Goal: Task Accomplishment & Management: Manage account settings

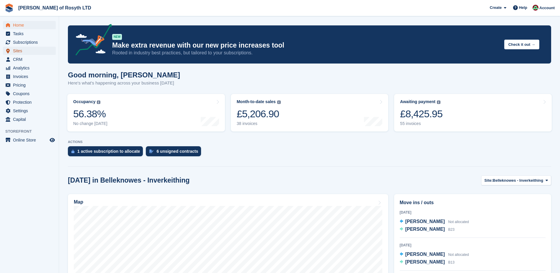
click at [16, 50] on span "Sites" at bounding box center [30, 51] width 35 height 8
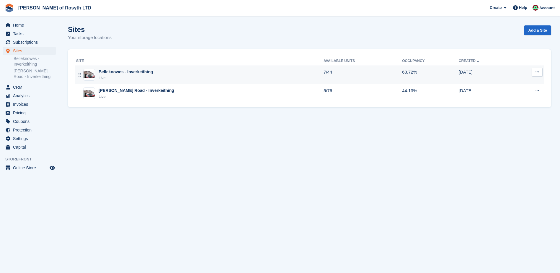
click at [131, 75] on div "Live" at bounding box center [126, 78] width 54 height 6
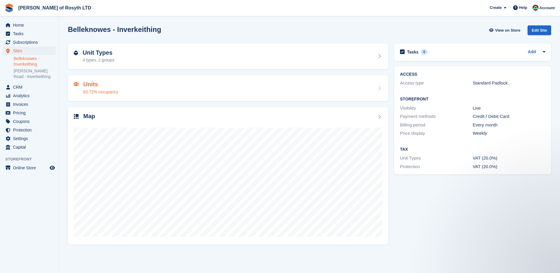
click at [91, 86] on h2 "Units" at bounding box center [100, 84] width 35 height 7
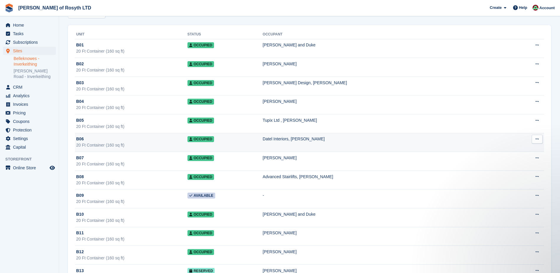
scroll to position [89, 0]
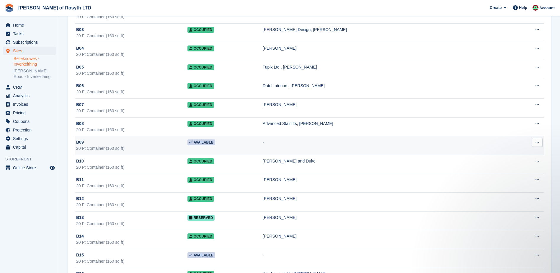
click at [215, 144] on span "Available" at bounding box center [201, 142] width 28 height 6
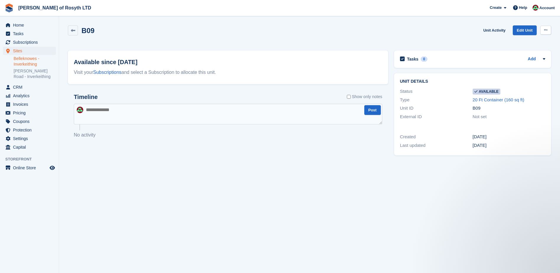
click at [547, 30] on icon at bounding box center [545, 30] width 3 height 4
click at [535, 42] on p "Make unavailable" at bounding box center [522, 42] width 51 height 8
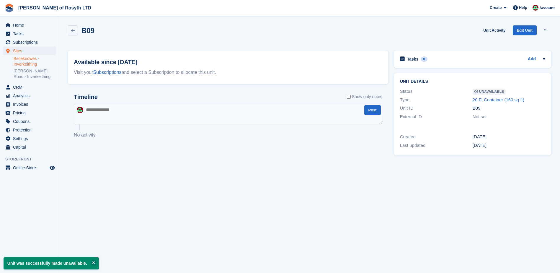
click at [100, 118] on textarea at bounding box center [228, 114] width 309 height 21
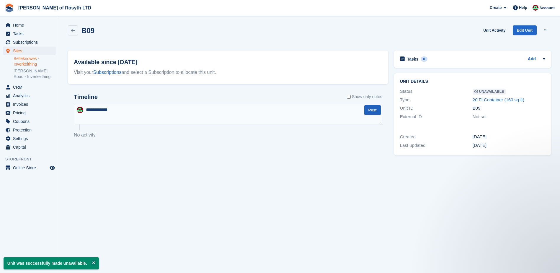
type textarea "**********"
click at [371, 111] on button "Post" at bounding box center [372, 110] width 17 height 10
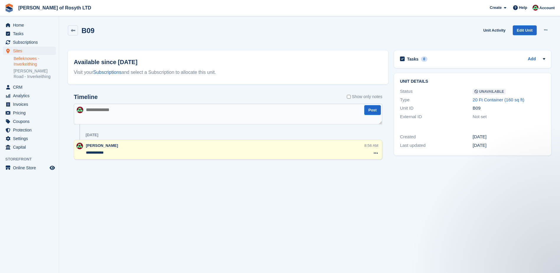
click at [24, 64] on link "Belleknowes - Inverkeithing" at bounding box center [35, 61] width 42 height 11
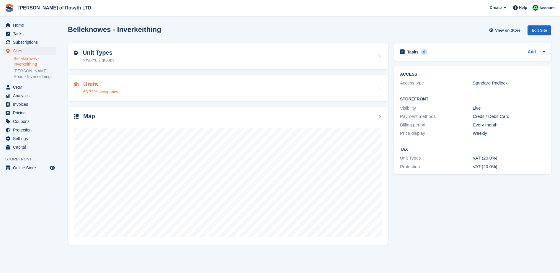
click at [95, 86] on h2 "Units" at bounding box center [100, 84] width 35 height 7
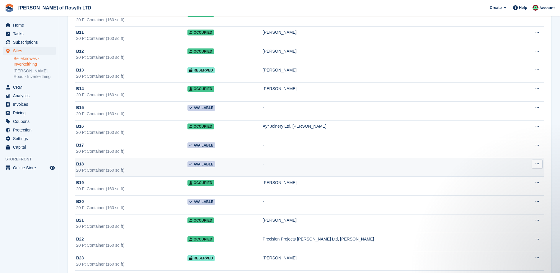
scroll to position [236, 0]
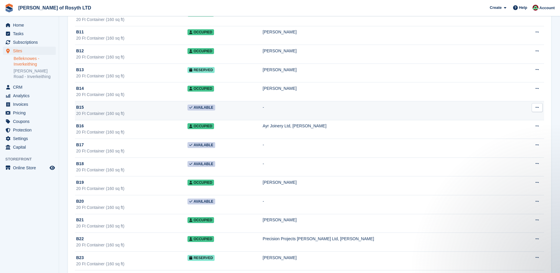
click at [215, 108] on span "Available" at bounding box center [201, 108] width 28 height 6
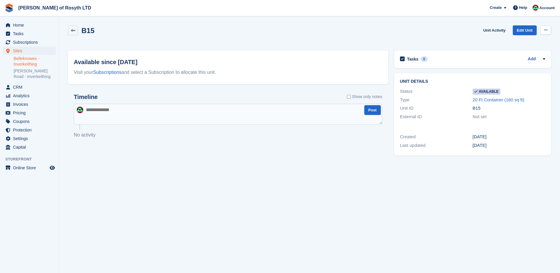
click at [546, 31] on icon at bounding box center [545, 30] width 3 height 4
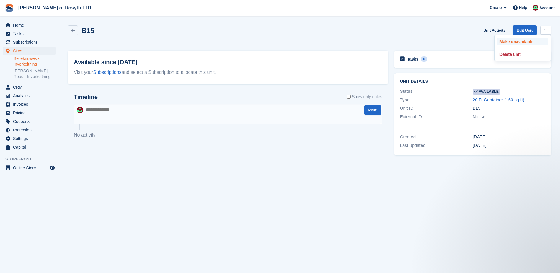
click at [527, 43] on p "Make unavailable" at bounding box center [522, 42] width 51 height 8
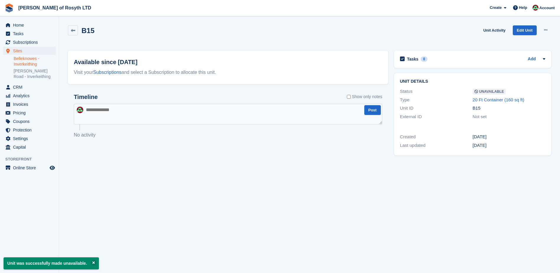
click at [120, 120] on textarea at bounding box center [228, 114] width 309 height 21
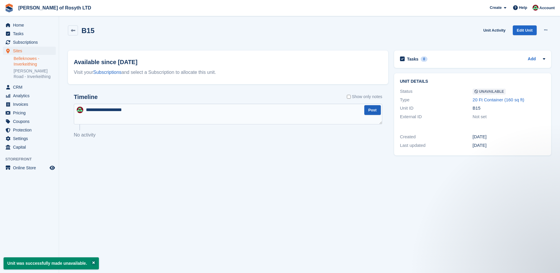
type textarea "**********"
click at [373, 110] on button "Post" at bounding box center [372, 110] width 17 height 10
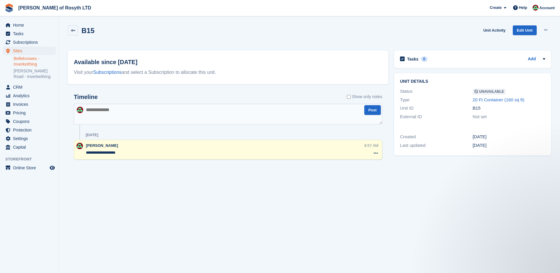
click at [23, 62] on link "Belleknowes - Inverkeithing" at bounding box center [35, 61] width 42 height 11
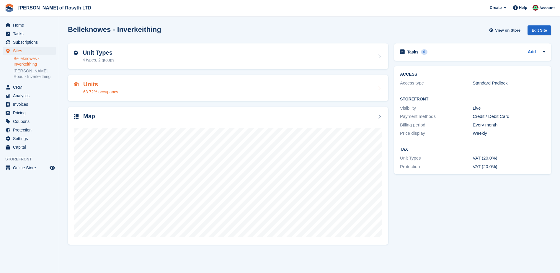
click at [94, 84] on h2 "Units" at bounding box center [100, 84] width 35 height 7
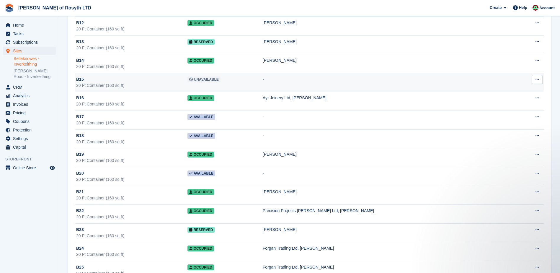
scroll to position [266, 0]
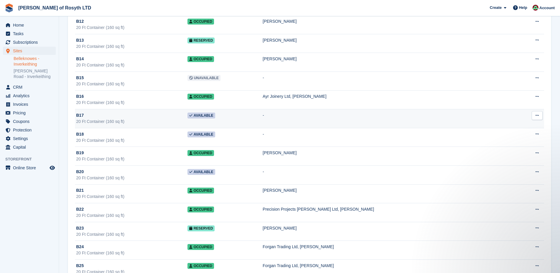
click at [215, 117] on span "Available" at bounding box center [201, 115] width 28 height 6
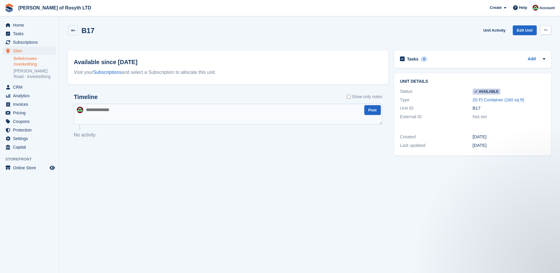
click at [546, 31] on icon at bounding box center [545, 30] width 3 height 4
click at [533, 42] on p "Make unavailable" at bounding box center [522, 42] width 51 height 8
click at [173, 118] on textarea at bounding box center [228, 114] width 309 height 21
click at [376, 110] on button "Post" at bounding box center [372, 110] width 17 height 10
click at [112, 117] on textarea at bounding box center [228, 114] width 309 height 21
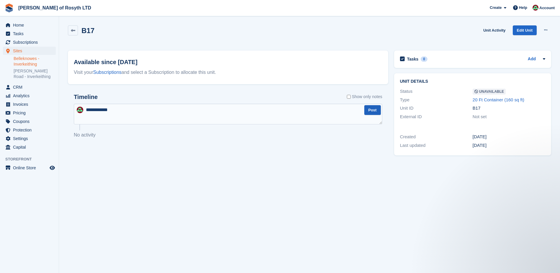
type textarea "**********"
click at [376, 111] on button "Post" at bounding box center [372, 110] width 17 height 10
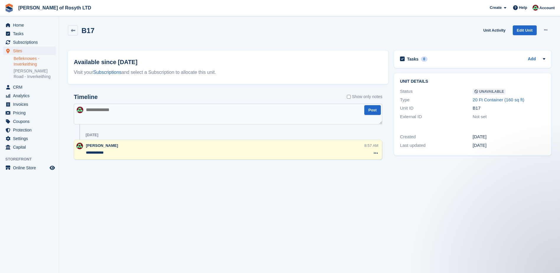
click at [23, 63] on link "Belleknowes - Inverkeithing" at bounding box center [35, 61] width 42 height 11
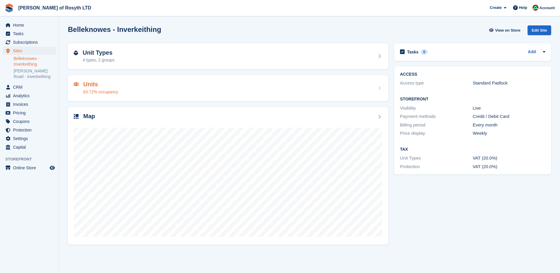
click at [97, 89] on div "63.72% occupancy" at bounding box center [100, 92] width 35 height 6
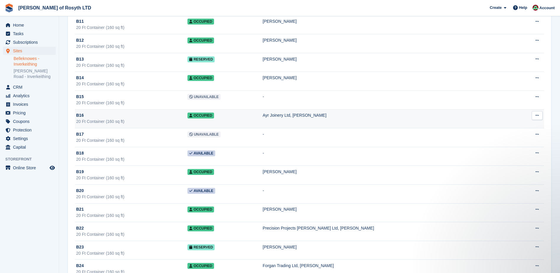
scroll to position [266, 0]
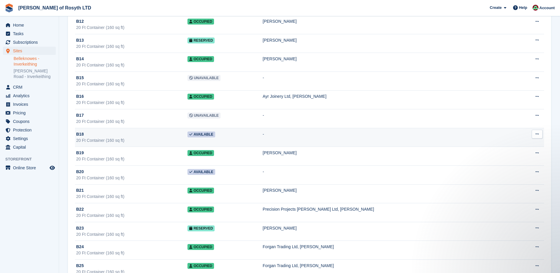
click at [244, 136] on td "Available" at bounding box center [224, 137] width 75 height 19
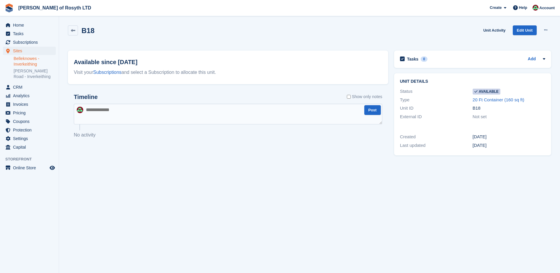
click at [199, 113] on textarea at bounding box center [228, 114] width 309 height 21
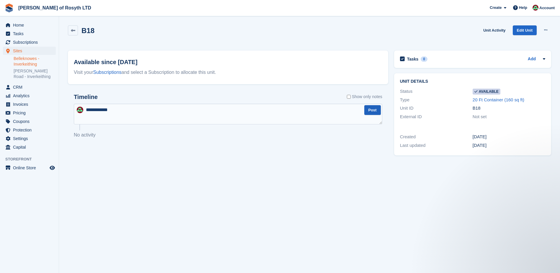
type textarea "**********"
click at [372, 112] on button "Post" at bounding box center [372, 110] width 17 height 10
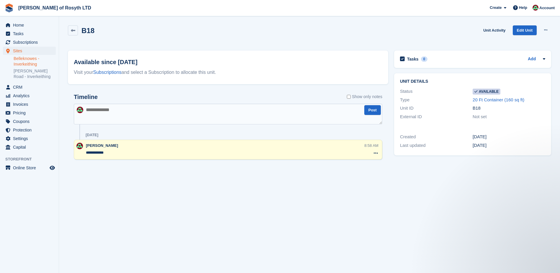
click at [19, 61] on link "Belleknowes - Inverkeithing" at bounding box center [35, 61] width 42 height 11
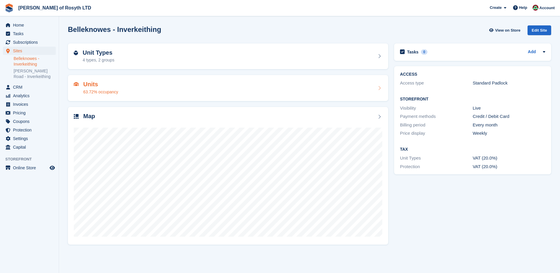
click at [89, 89] on div "63.72% occupancy" at bounding box center [100, 92] width 35 height 6
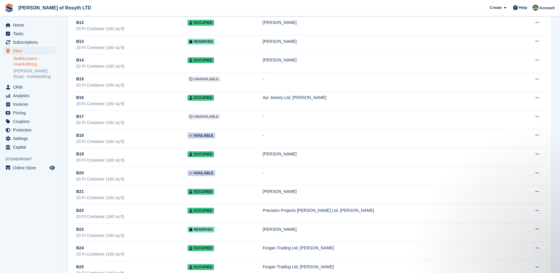
scroll to position [266, 0]
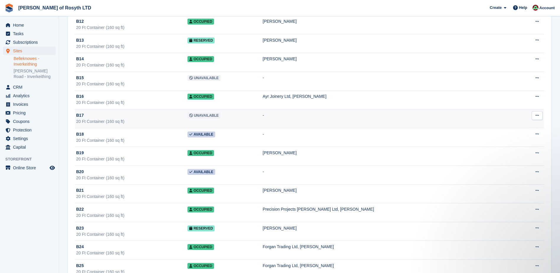
click at [252, 118] on td "Unavailable" at bounding box center [224, 118] width 75 height 19
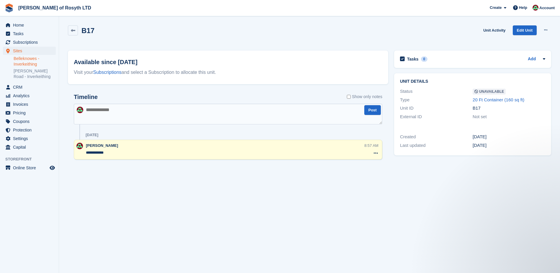
click at [27, 62] on link "Belleknowes - Inverkeithing" at bounding box center [35, 61] width 42 height 11
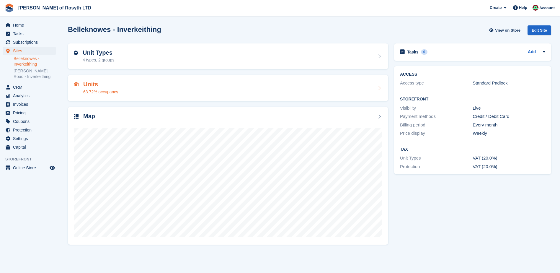
click at [101, 84] on h2 "Units" at bounding box center [100, 84] width 35 height 7
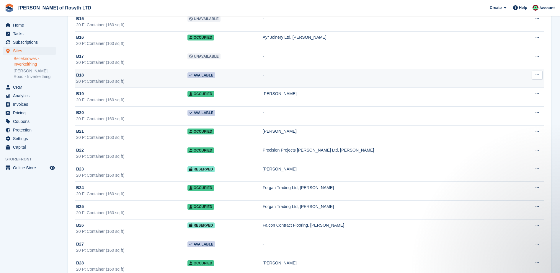
click at [215, 75] on span "Available" at bounding box center [201, 75] width 28 height 6
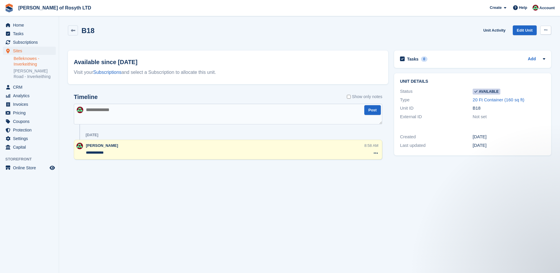
click at [544, 30] on icon at bounding box center [545, 30] width 3 height 4
click at [523, 42] on p "Make unavailable" at bounding box center [522, 42] width 51 height 8
click at [19, 61] on link "Belleknowes - Inverkeithing" at bounding box center [35, 61] width 42 height 11
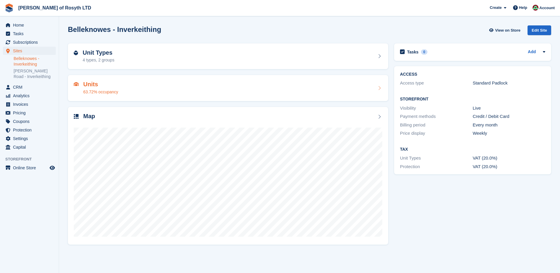
click at [91, 90] on div "63.72% occupancy" at bounding box center [100, 92] width 35 height 6
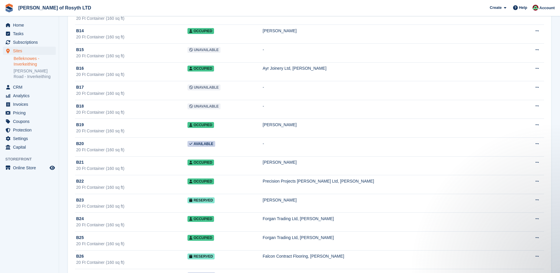
scroll to position [325, 0]
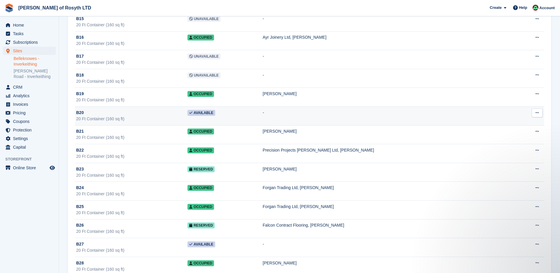
drag, startPoint x: 185, startPoint y: 118, endPoint x: 220, endPoint y: 115, distance: 34.7
click at [215, 115] on span "Available" at bounding box center [201, 113] width 28 height 6
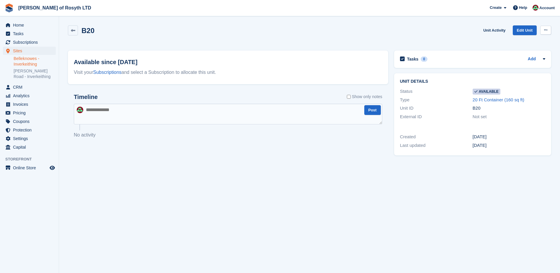
click at [548, 32] on button at bounding box center [545, 30] width 11 height 9
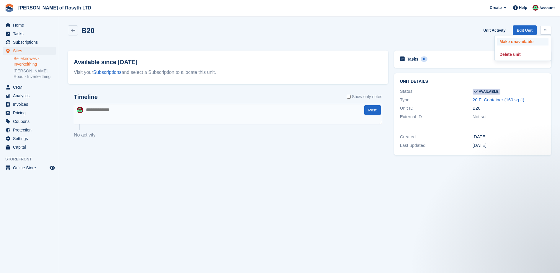
click at [535, 41] on p "Make unavailable" at bounding box center [522, 42] width 51 height 8
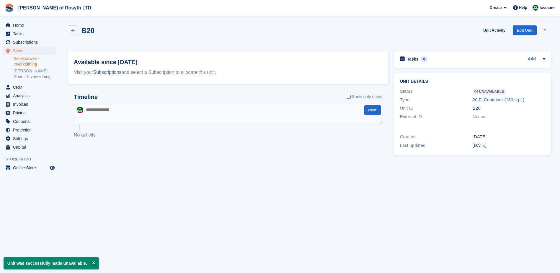
click at [101, 119] on textarea at bounding box center [228, 114] width 309 height 21
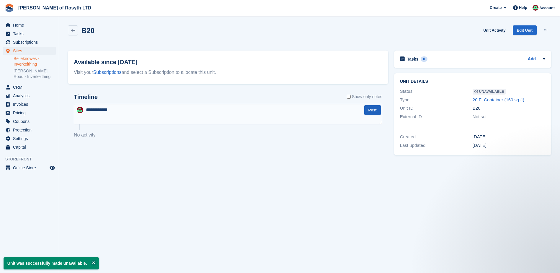
type textarea "**********"
click at [373, 112] on button "Post" at bounding box center [372, 110] width 17 height 10
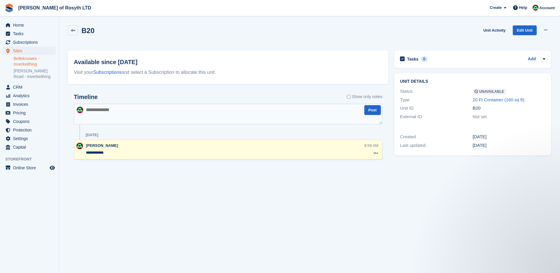
click at [22, 61] on link "Belleknowes - Inverkeithing" at bounding box center [35, 61] width 42 height 11
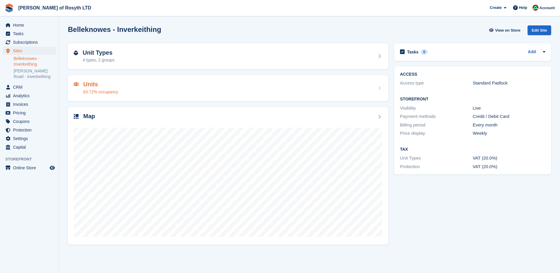
click at [87, 83] on h2 "Units" at bounding box center [100, 84] width 35 height 7
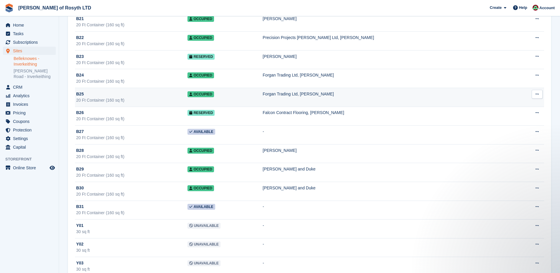
scroll to position [443, 0]
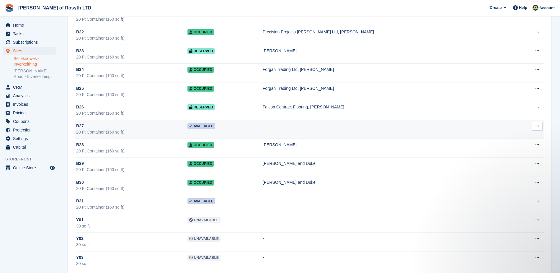
click at [215, 127] on span "Available" at bounding box center [201, 126] width 28 height 6
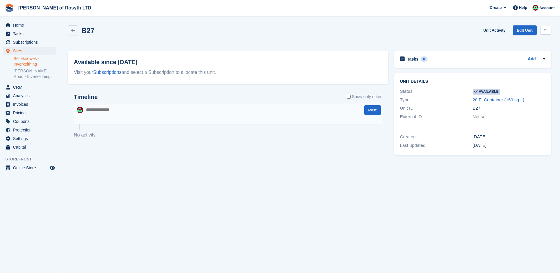
click at [547, 29] on button at bounding box center [545, 30] width 11 height 9
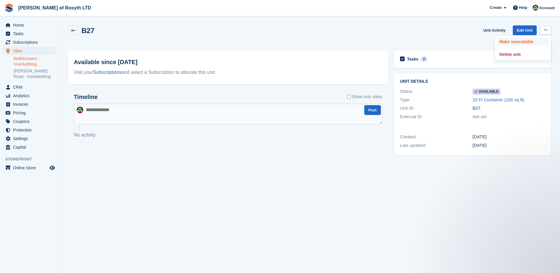
click at [526, 42] on p "Make unavailable" at bounding box center [522, 42] width 51 height 8
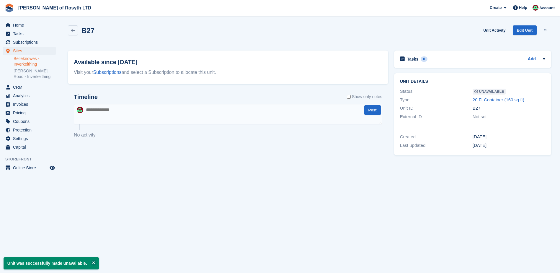
drag, startPoint x: 83, startPoint y: 115, endPoint x: 92, endPoint y: 118, distance: 9.9
click at [85, 116] on div "Post" at bounding box center [228, 114] width 309 height 21
click at [94, 118] on textarea at bounding box center [228, 114] width 309 height 21
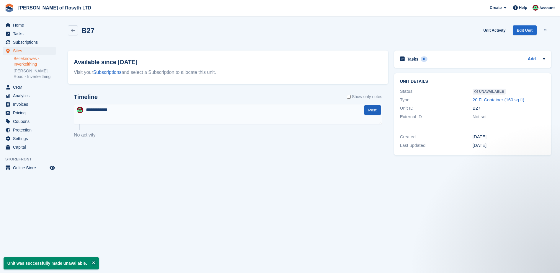
type textarea "**********"
click at [371, 110] on button "Post" at bounding box center [372, 110] width 17 height 10
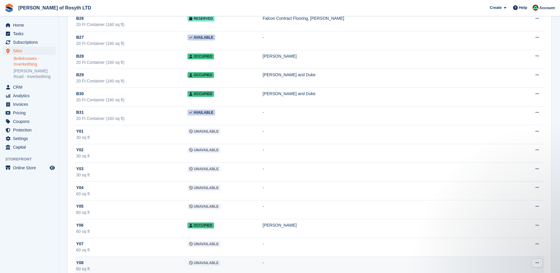
scroll to position [523, 0]
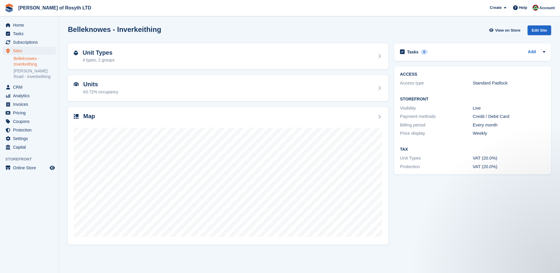
click at [22, 61] on link "Belleknowes - Inverkeithing" at bounding box center [35, 61] width 42 height 11
click at [94, 90] on div "63.72% occupancy" at bounding box center [100, 92] width 35 height 6
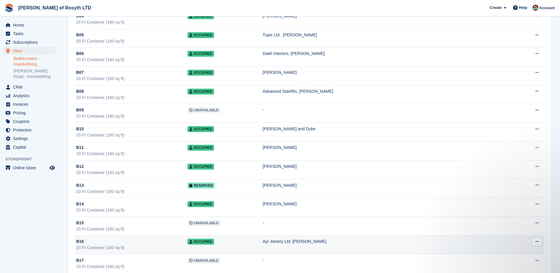
scroll to position [207, 0]
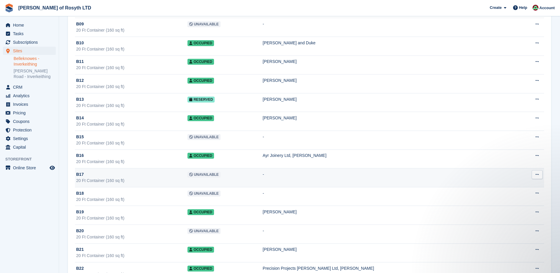
click at [221, 173] on span "Unavailable" at bounding box center [203, 175] width 33 height 6
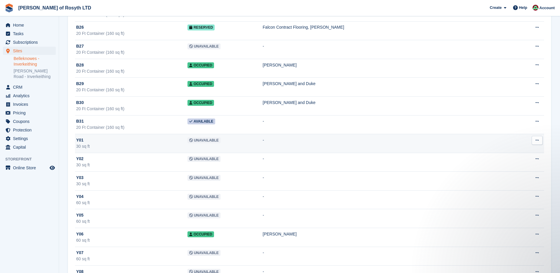
scroll to position [523, 0]
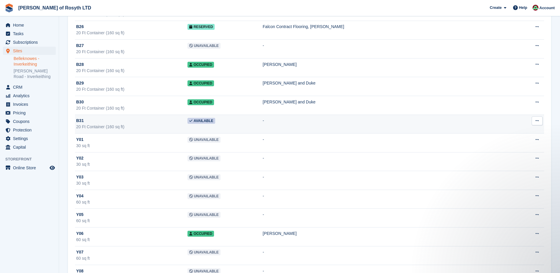
drag, startPoint x: 224, startPoint y: 123, endPoint x: 254, endPoint y: 122, distance: 30.7
click at [257, 122] on td "Available" at bounding box center [224, 124] width 75 height 19
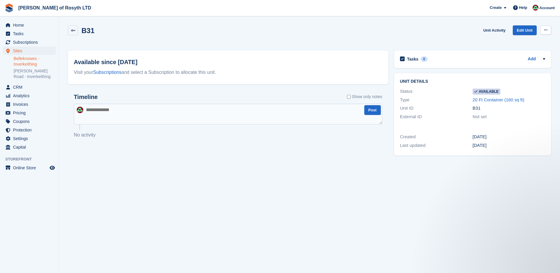
click at [547, 30] on icon at bounding box center [545, 30] width 3 height 4
click at [524, 43] on p "Make unavailable" at bounding box center [522, 42] width 51 height 8
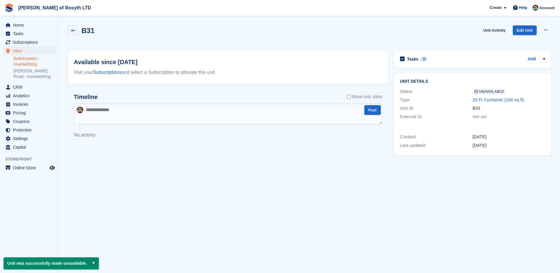
click at [120, 122] on textarea at bounding box center [228, 114] width 309 height 21
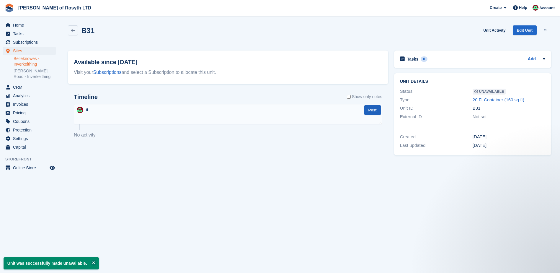
type textarea "*"
click at [373, 109] on button "Post" at bounding box center [372, 110] width 17 height 10
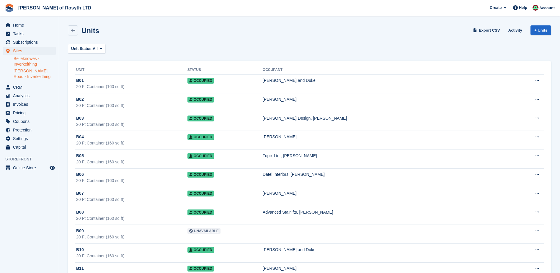
scroll to position [523, 0]
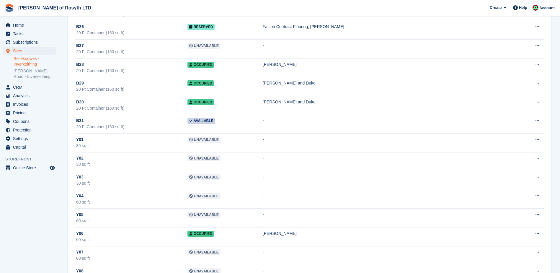
click at [27, 61] on link "Belleknowes - Inverkeithing" at bounding box center [35, 61] width 42 height 11
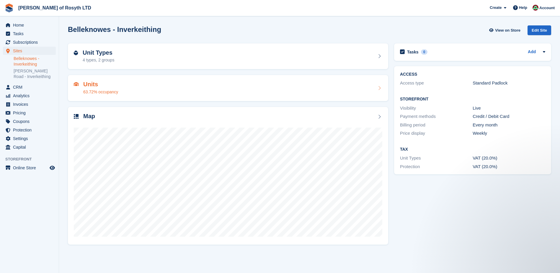
click at [105, 87] on h2 "Units" at bounding box center [100, 84] width 35 height 7
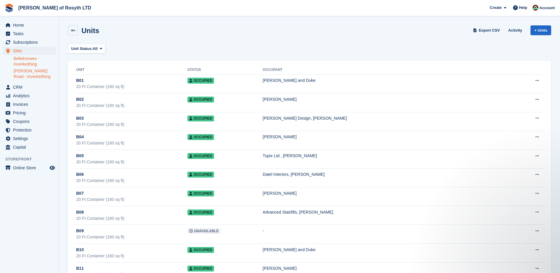
click at [28, 72] on link "[PERSON_NAME] Road - Inverkeithing" at bounding box center [35, 73] width 42 height 11
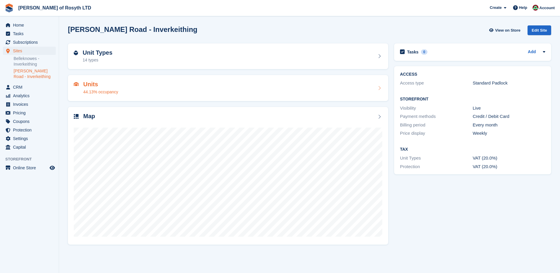
click at [102, 85] on h2 "Units" at bounding box center [100, 84] width 35 height 7
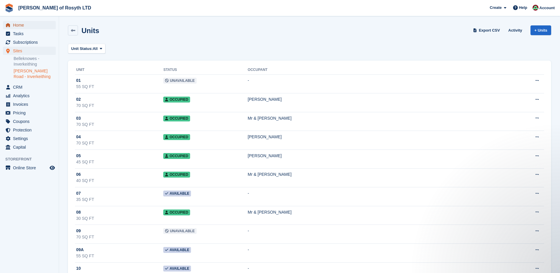
click at [17, 26] on span "Home" at bounding box center [30, 25] width 35 height 8
